Goal: Task Accomplishment & Management: Manage account settings

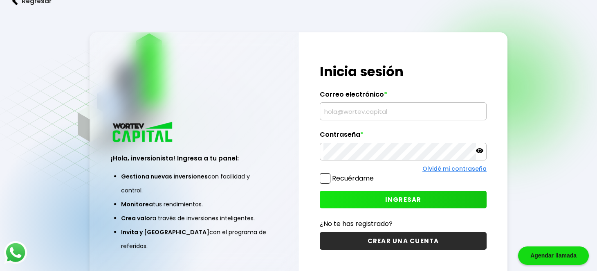
click at [345, 113] on input "text" at bounding box center [404, 111] width 160 height 17
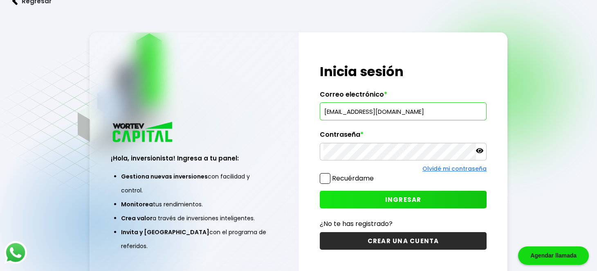
type input "[EMAIL_ADDRESS][DOMAIN_NAME]"
click at [378, 201] on button "INGRESAR" at bounding box center [403, 200] width 167 height 18
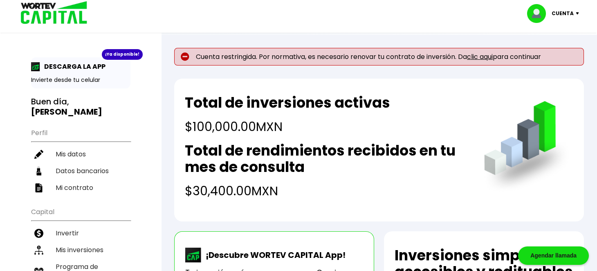
click at [482, 56] on link "clic aqui" at bounding box center [480, 56] width 26 height 9
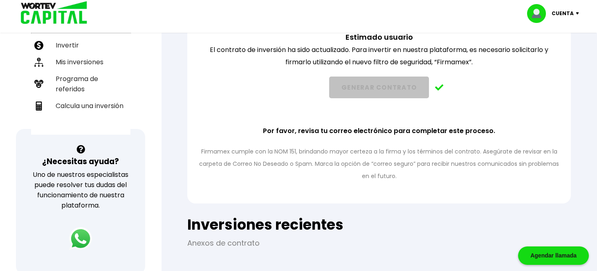
scroll to position [187, 0]
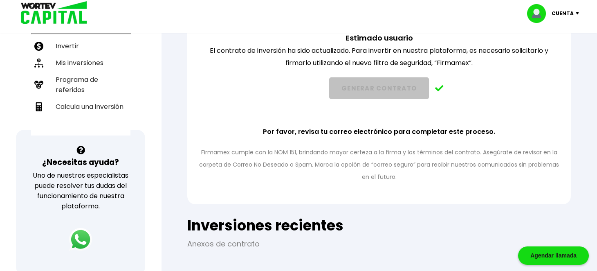
click at [561, 11] on p "Cuenta" at bounding box center [563, 13] width 22 height 12
click at [538, 8] on img at bounding box center [539, 13] width 25 height 19
click at [538, 14] on img at bounding box center [539, 13] width 25 height 19
click at [565, 11] on p "Cuenta" at bounding box center [563, 13] width 22 height 12
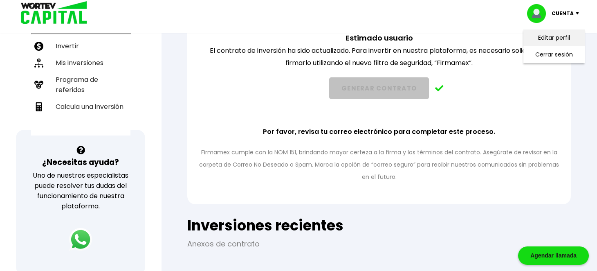
click at [552, 37] on link "Editar perfil" at bounding box center [554, 38] width 32 height 9
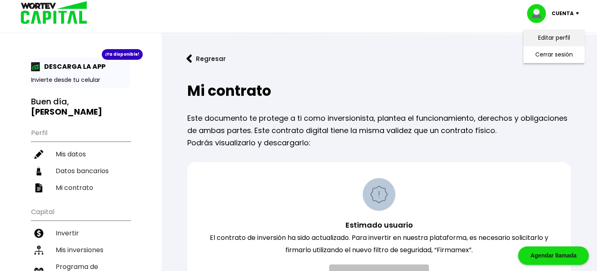
select select "Mujer"
select select "Posgrado"
select select "DF"
select select "Santander"
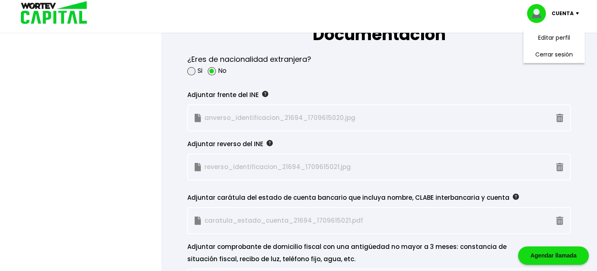
scroll to position [670, 0]
